Goal: Information Seeking & Learning: Understand process/instructions

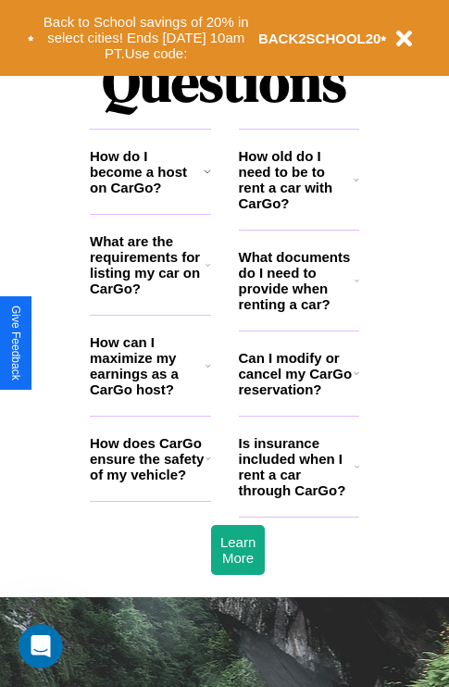
scroll to position [2243, 0]
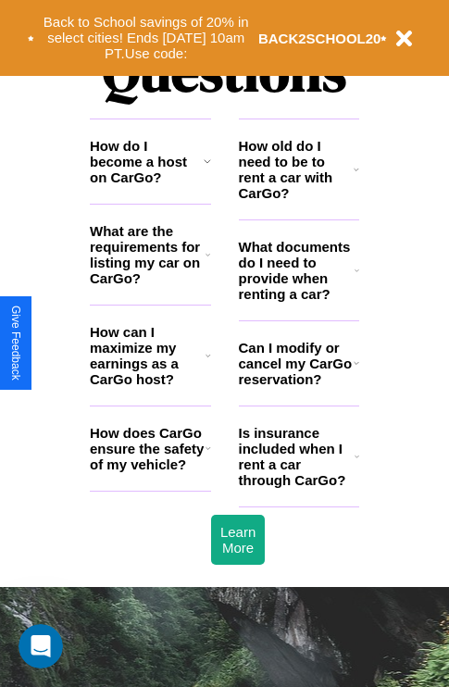
click at [206, 168] on icon at bounding box center [207, 161] width 7 height 15
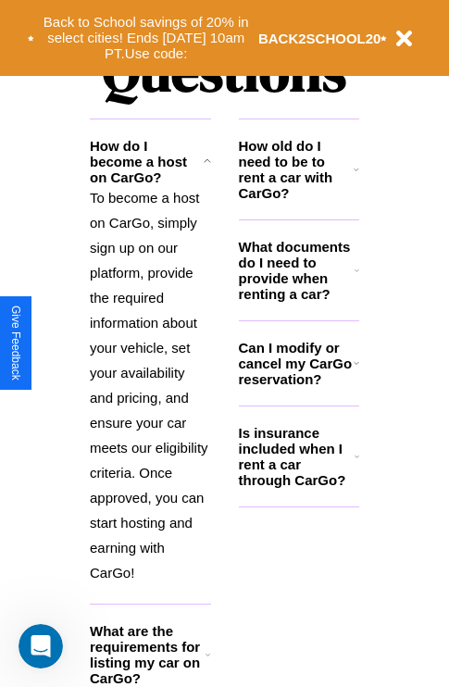
click at [298, 486] on h3 "Is insurance included when I rent a car through CarGo?" at bounding box center [297, 456] width 116 height 63
click at [150, 667] on h3 "What are the requirements for listing my car on CarGo?" at bounding box center [148, 654] width 116 height 63
click at [298, 300] on h3 "What documents do I need to provide when renting a car?" at bounding box center [297, 270] width 117 height 63
click at [355, 370] on icon at bounding box center [357, 362] width 6 height 15
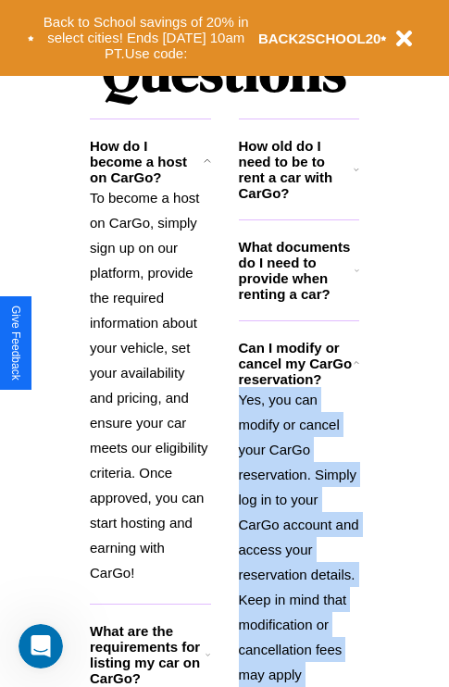
click at [298, 525] on p "Yes, you can modify or cancel your CarGo reservation. Simply log in to your Car…" at bounding box center [299, 574] width 121 height 375
